Goal: Information Seeking & Learning: Learn about a topic

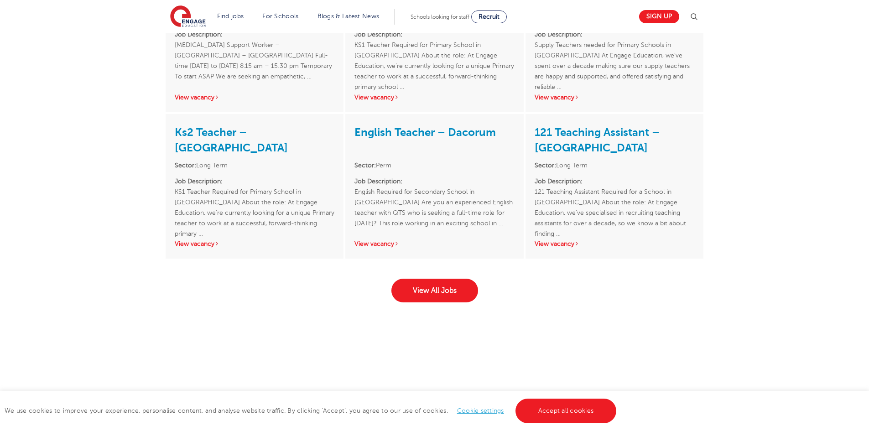
scroll to position [1285, 0]
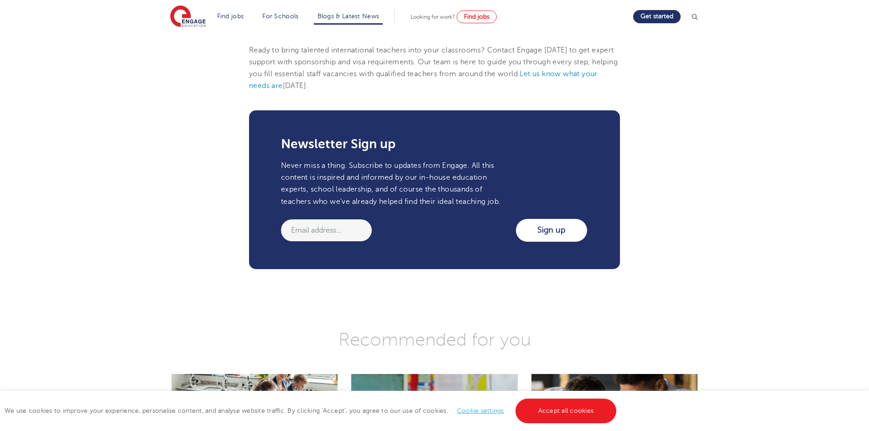
scroll to position [963, 0]
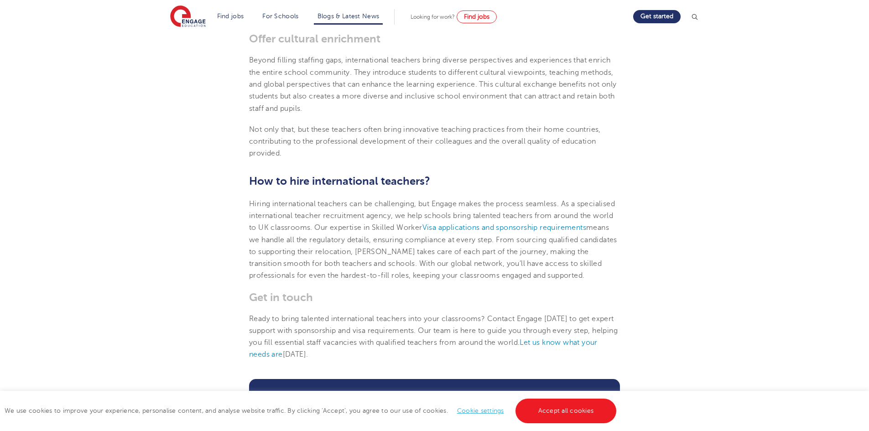
click at [441, 213] on span "Hiring international teachers can be challenging, but Engage makes the process …" at bounding box center [432, 216] width 366 height 32
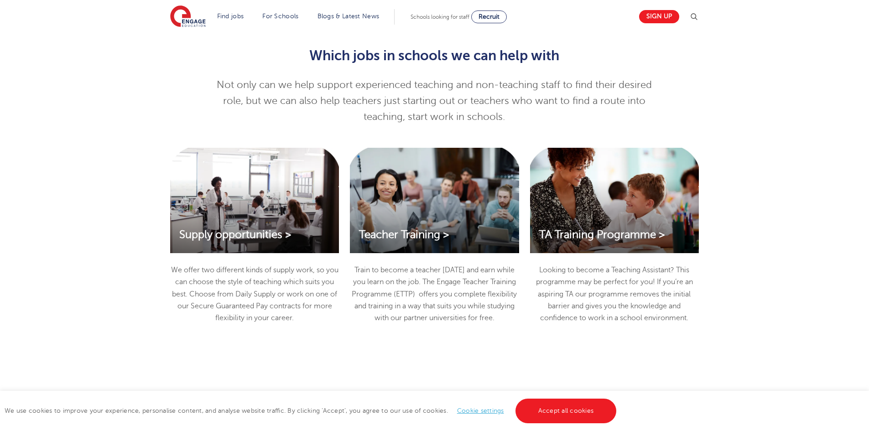
scroll to position [775, 0]
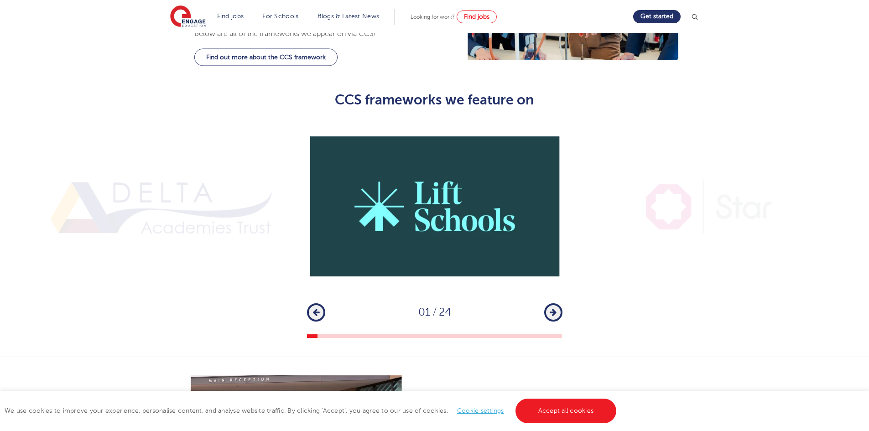
scroll to position [410, 0]
